Goal: Register for event/course

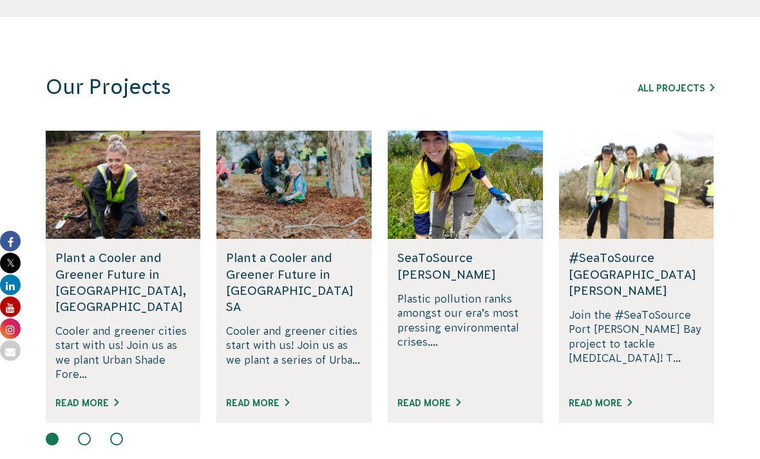
scroll to position [752, 0]
click at [660, 89] on link "All Projects" at bounding box center [675, 88] width 77 height 10
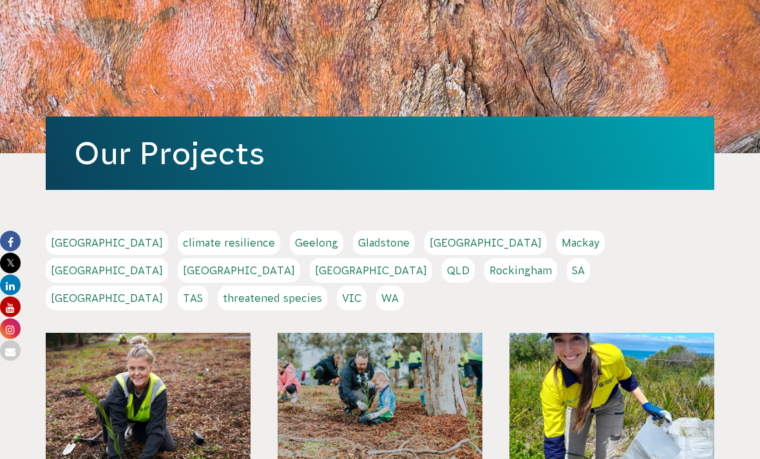
scroll to position [94, 0]
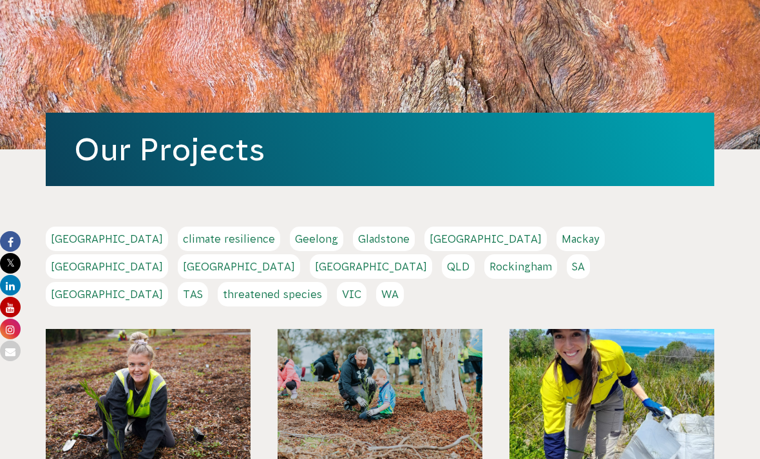
click at [366, 282] on link "VIC" at bounding box center [352, 294] width 30 height 24
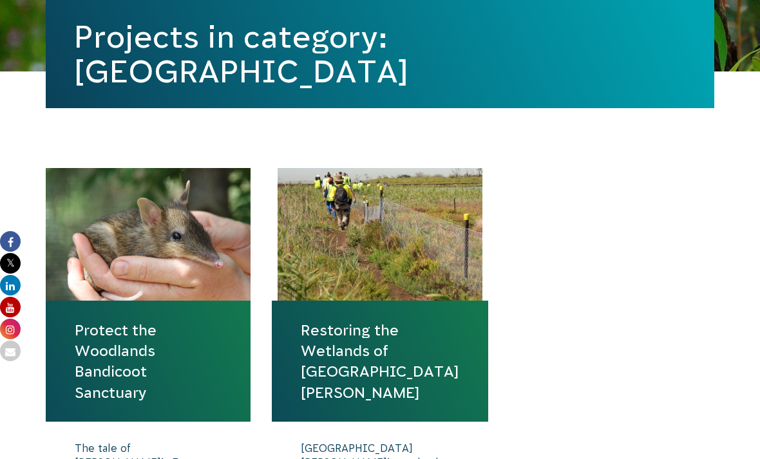
scroll to position [334, 0]
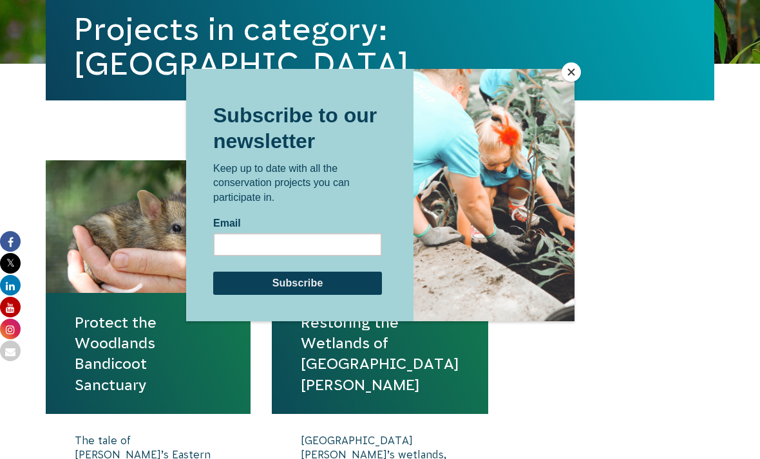
click at [570, 82] on button "Close" at bounding box center [570, 71] width 19 height 19
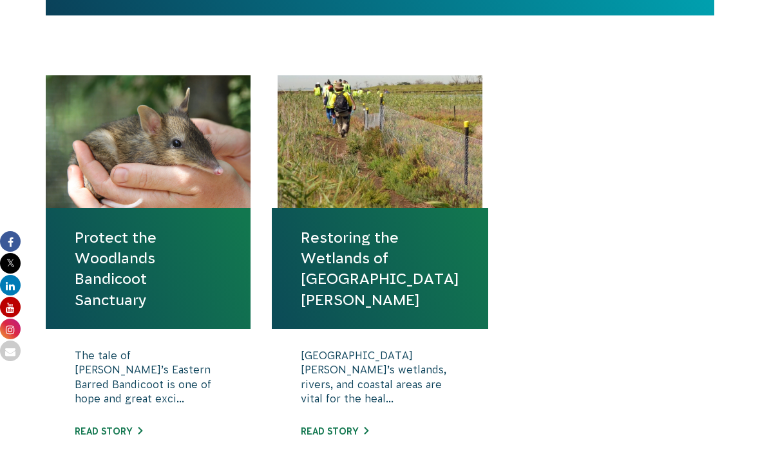
scroll to position [418, 0]
click at [150, 263] on link "Protect the Woodlands Bandicoot Sanctuary" at bounding box center [148, 269] width 147 height 83
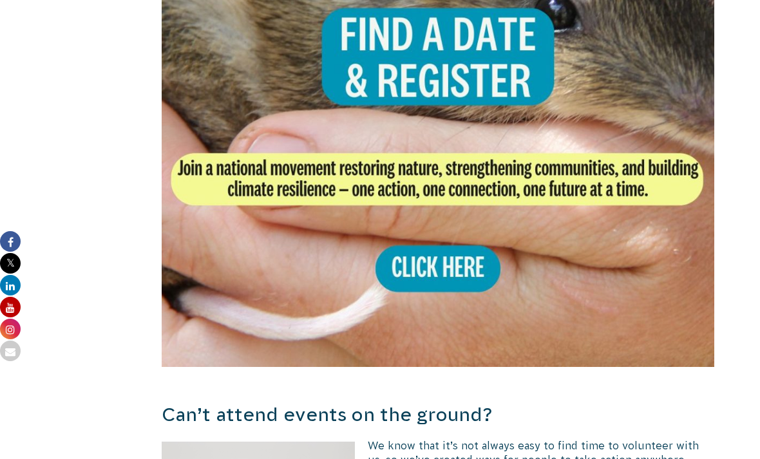
scroll to position [2648, 0]
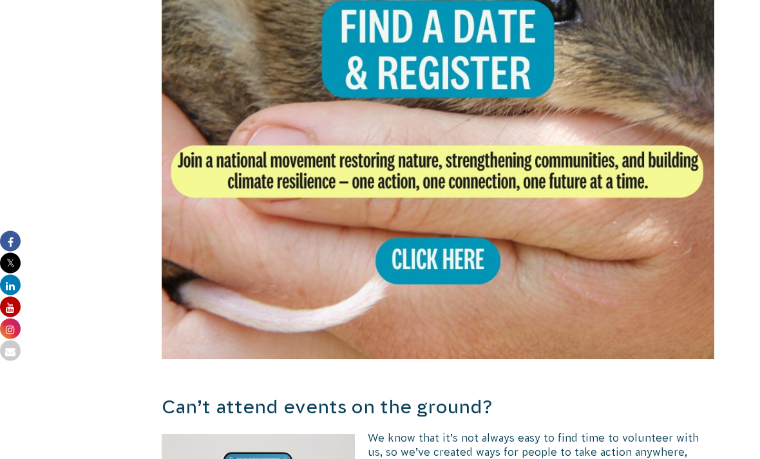
click at [454, 236] on img at bounding box center [438, 84] width 552 height 552
